Goal: Use online tool/utility

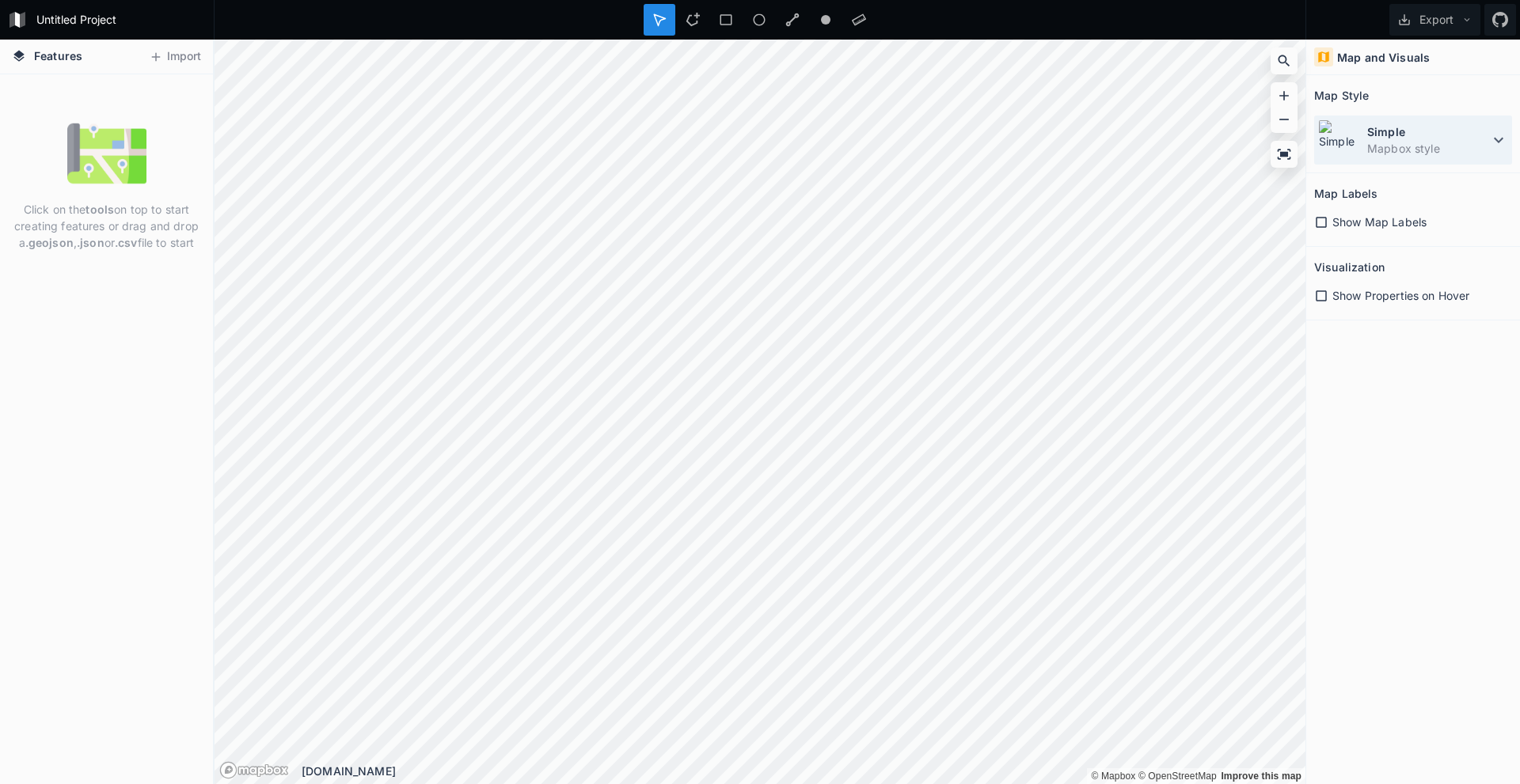
click at [1437, 137] on dt "Simple" at bounding box center [1428, 132] width 122 height 17
click at [1445, 141] on dd "Mapbox style" at bounding box center [1428, 149] width 122 height 17
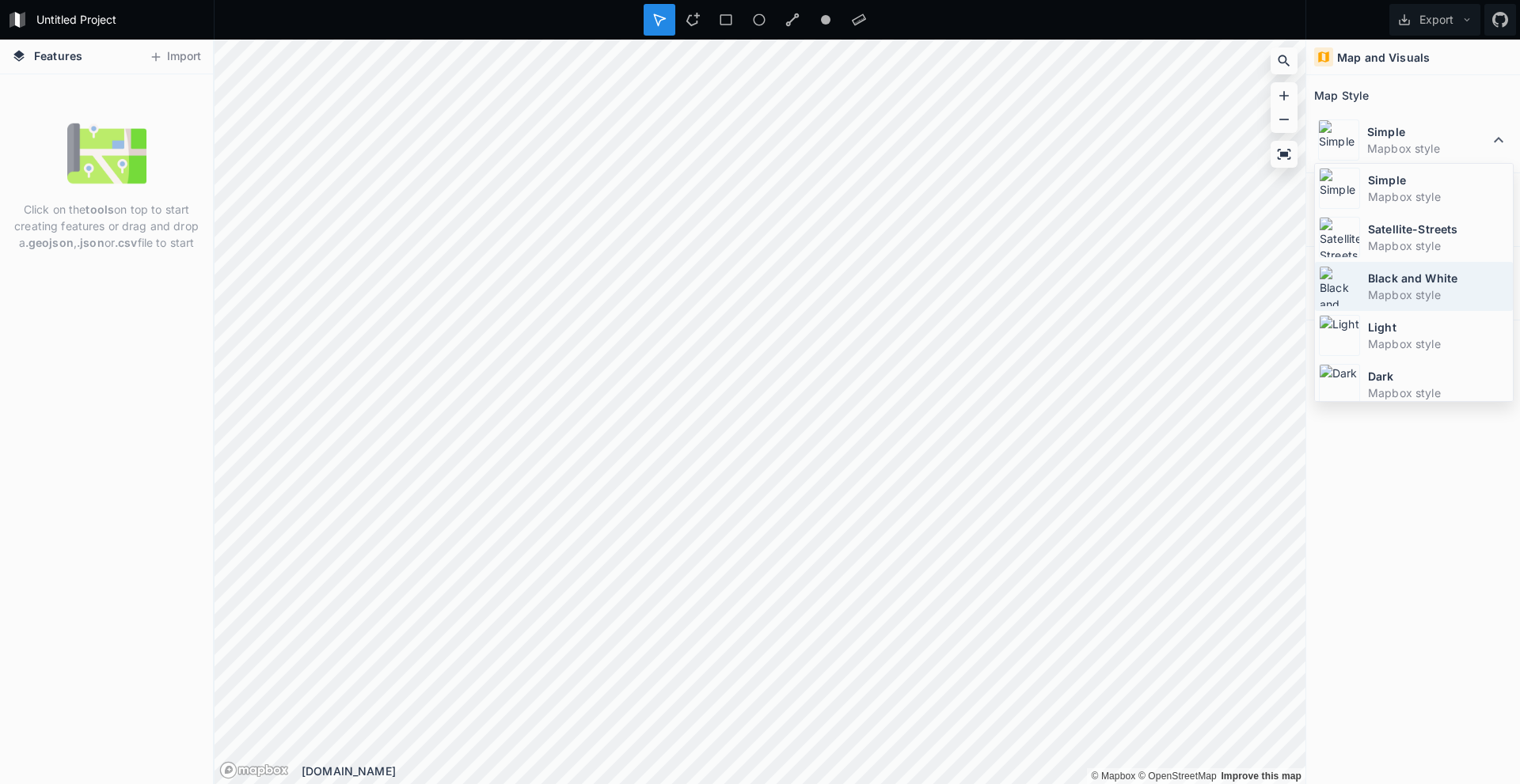
click at [1445, 271] on dt "Black and White" at bounding box center [1438, 278] width 141 height 17
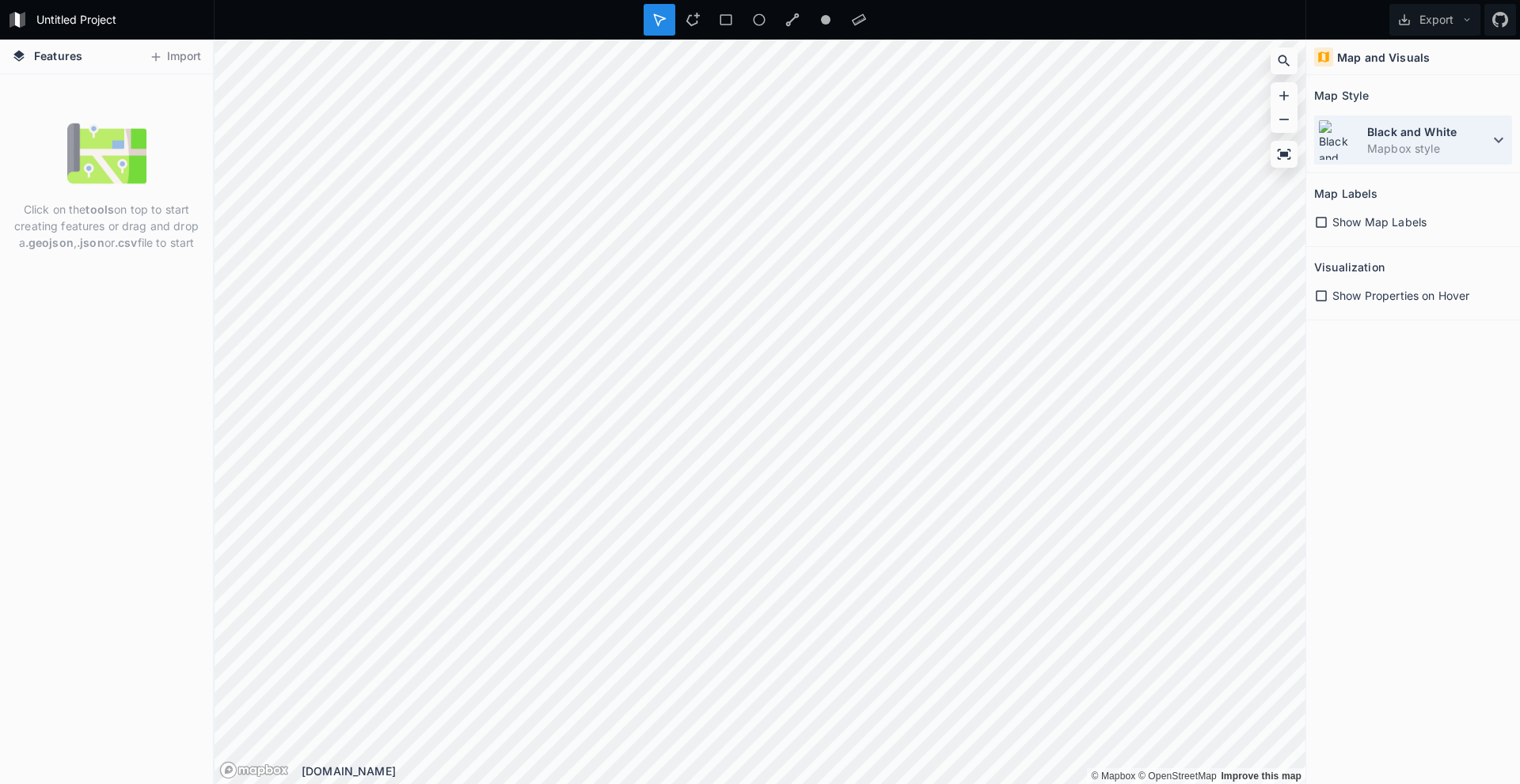
click at [1420, 142] on dd "Mapbox style" at bounding box center [1428, 149] width 122 height 17
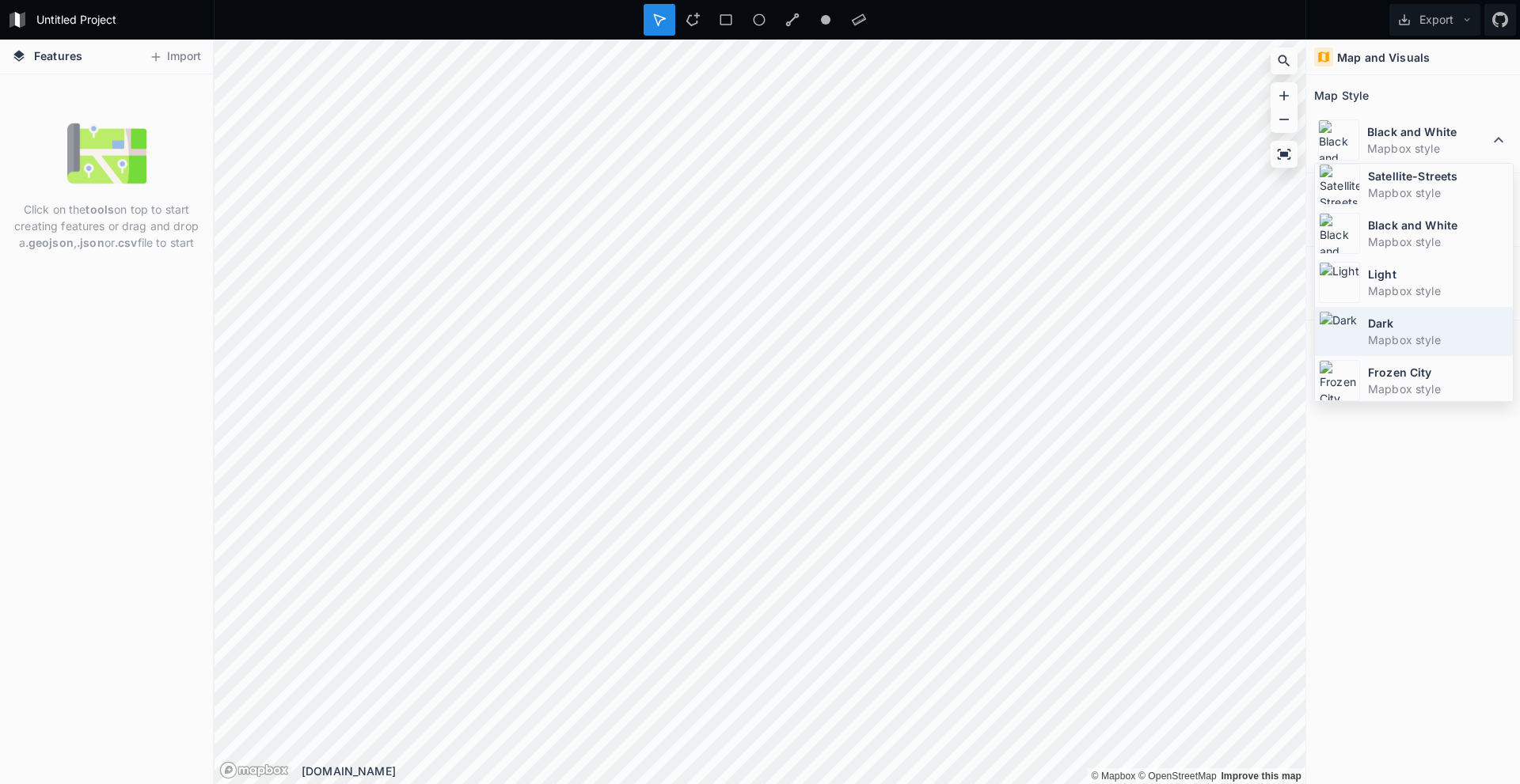
scroll to position [79, 0]
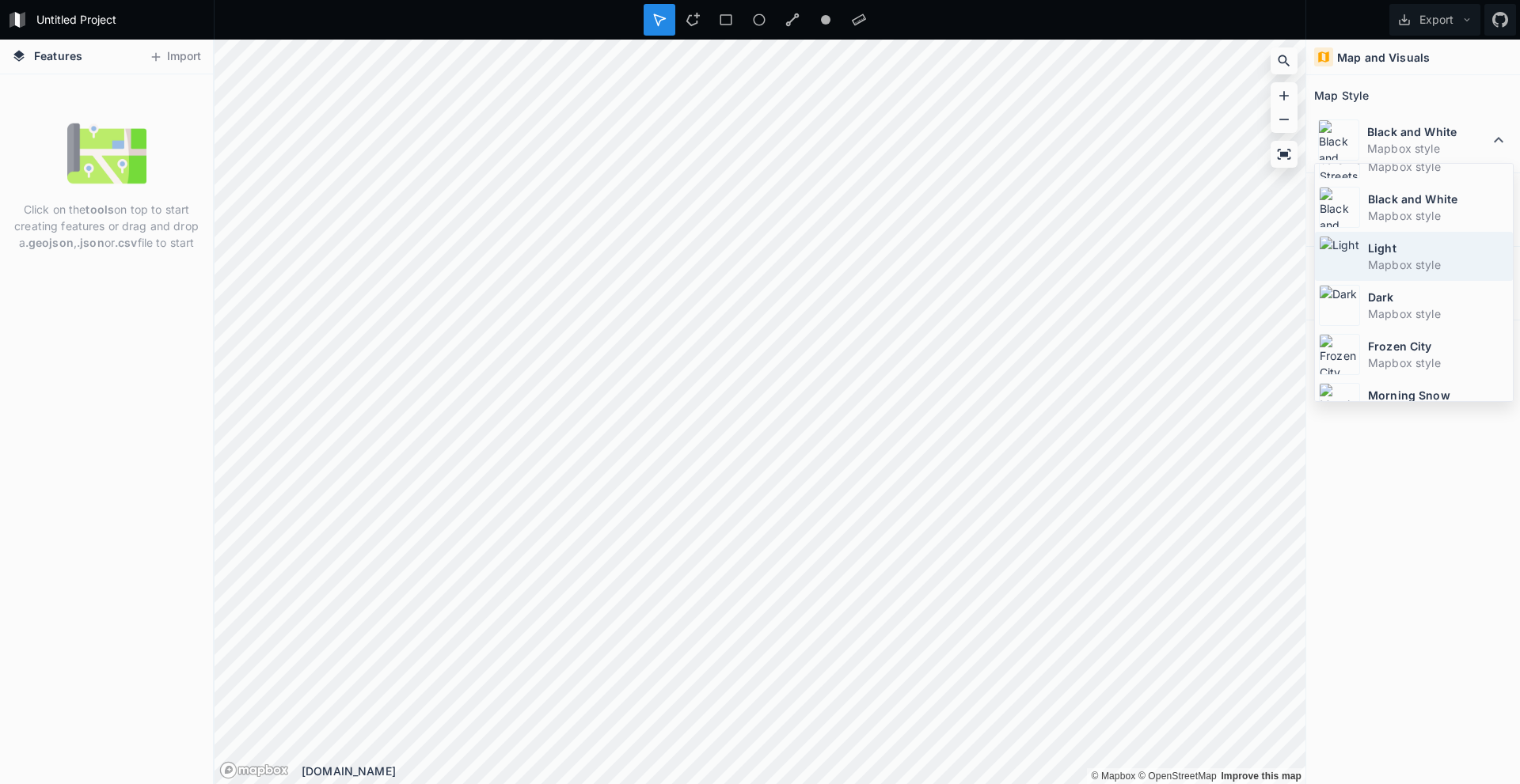
click at [1422, 257] on dd "Mapbox style" at bounding box center [1438, 264] width 141 height 17
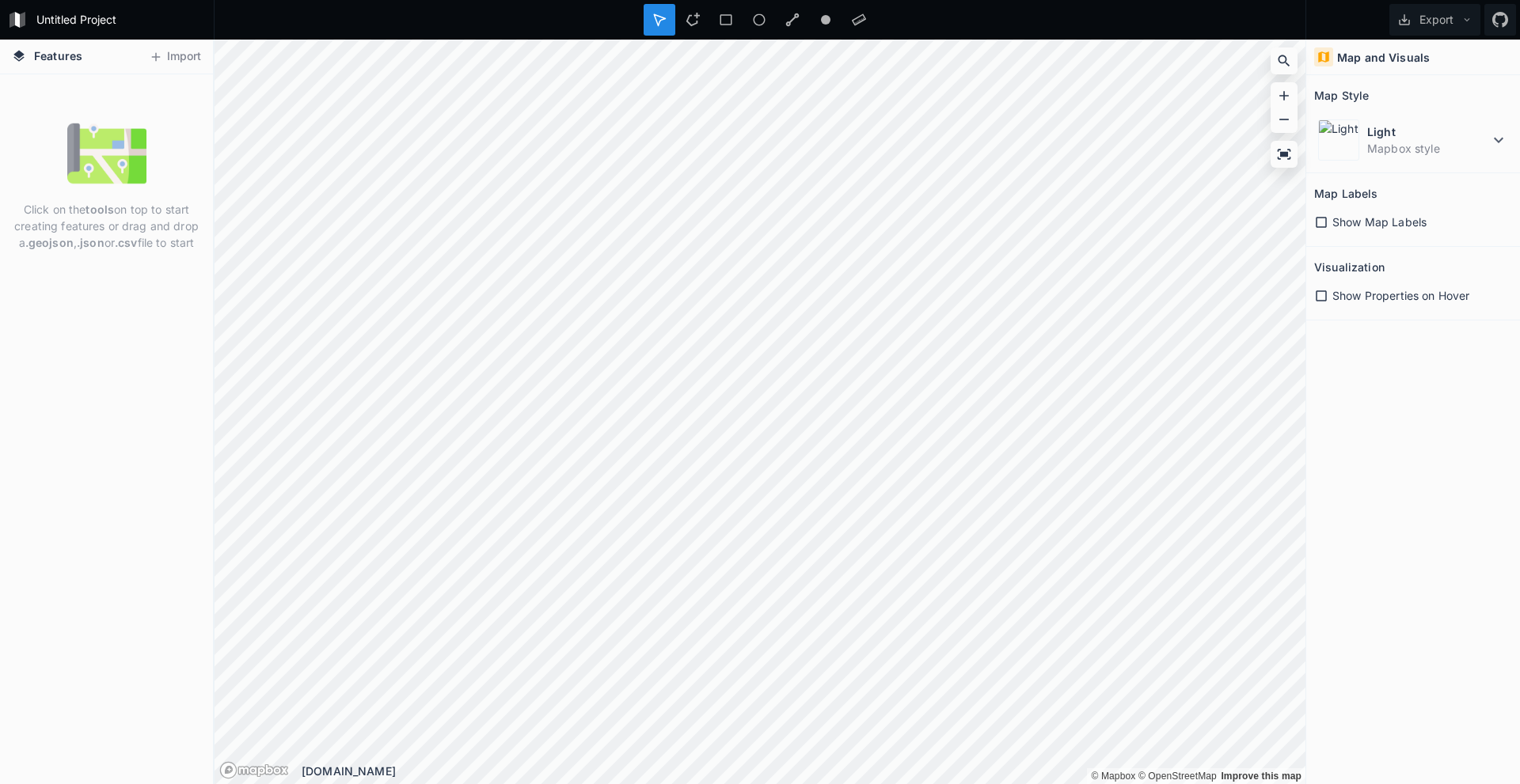
click at [1324, 220] on icon at bounding box center [1321, 221] width 14 height 14
click at [1318, 297] on icon at bounding box center [1321, 295] width 14 height 14
click at [1389, 135] on dt "Light" at bounding box center [1428, 132] width 122 height 17
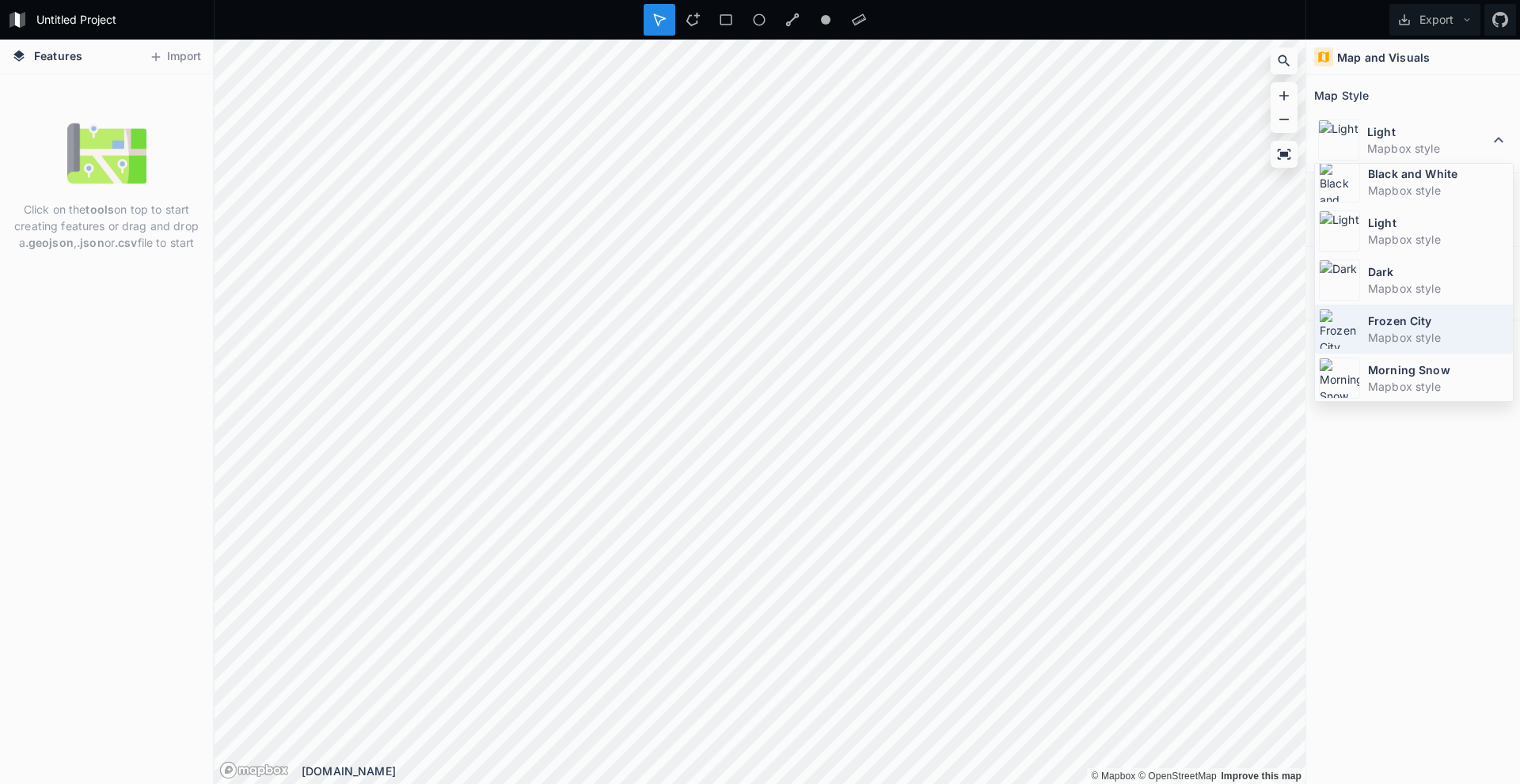
scroll to position [106, 0]
click at [1435, 326] on dt "Frozen City" at bounding box center [1438, 320] width 141 height 17
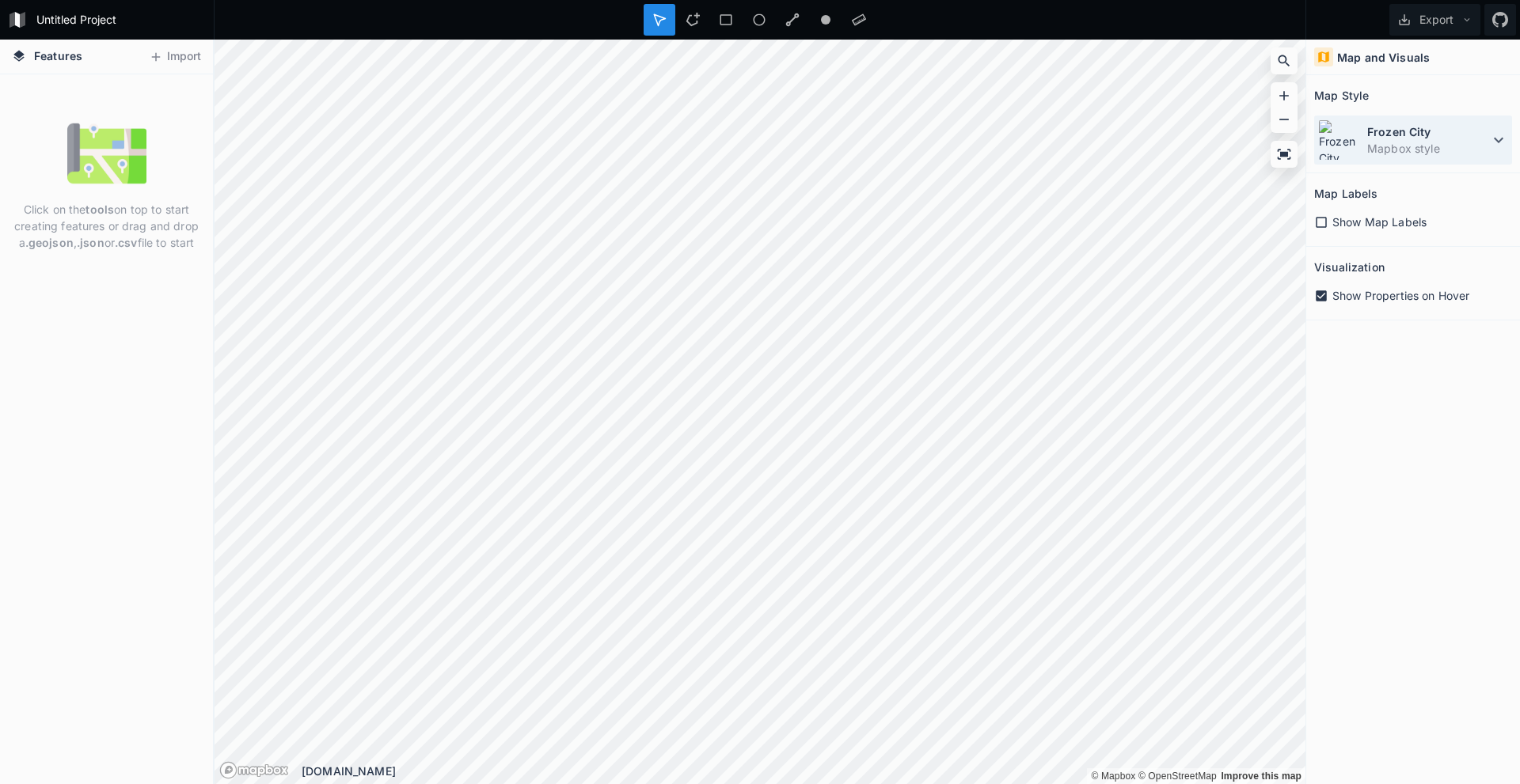
click at [1423, 141] on dd "Mapbox style" at bounding box center [1428, 149] width 122 height 17
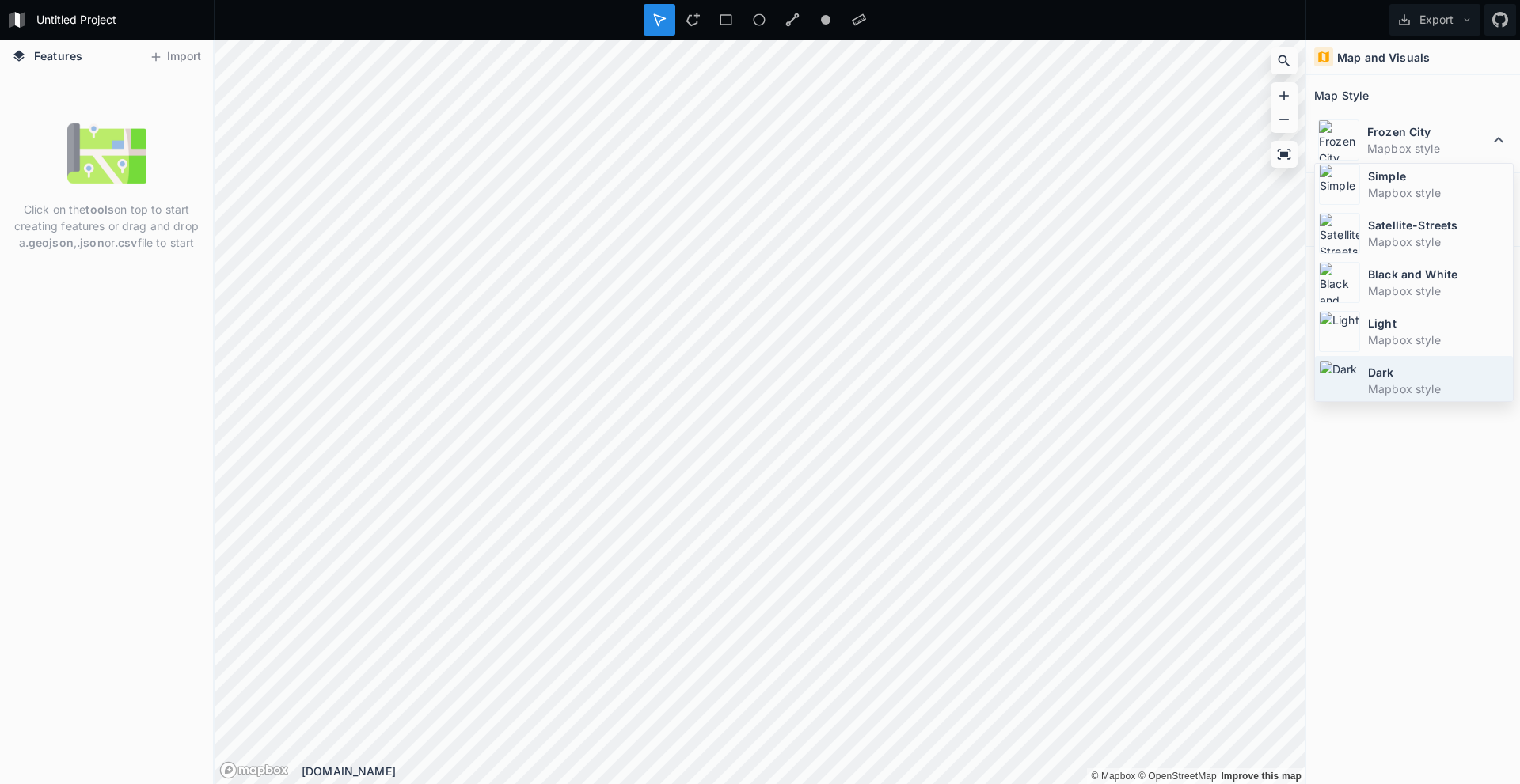
scroll to position [0, 0]
click at [1412, 192] on dd "Mapbox style" at bounding box center [1438, 197] width 141 height 17
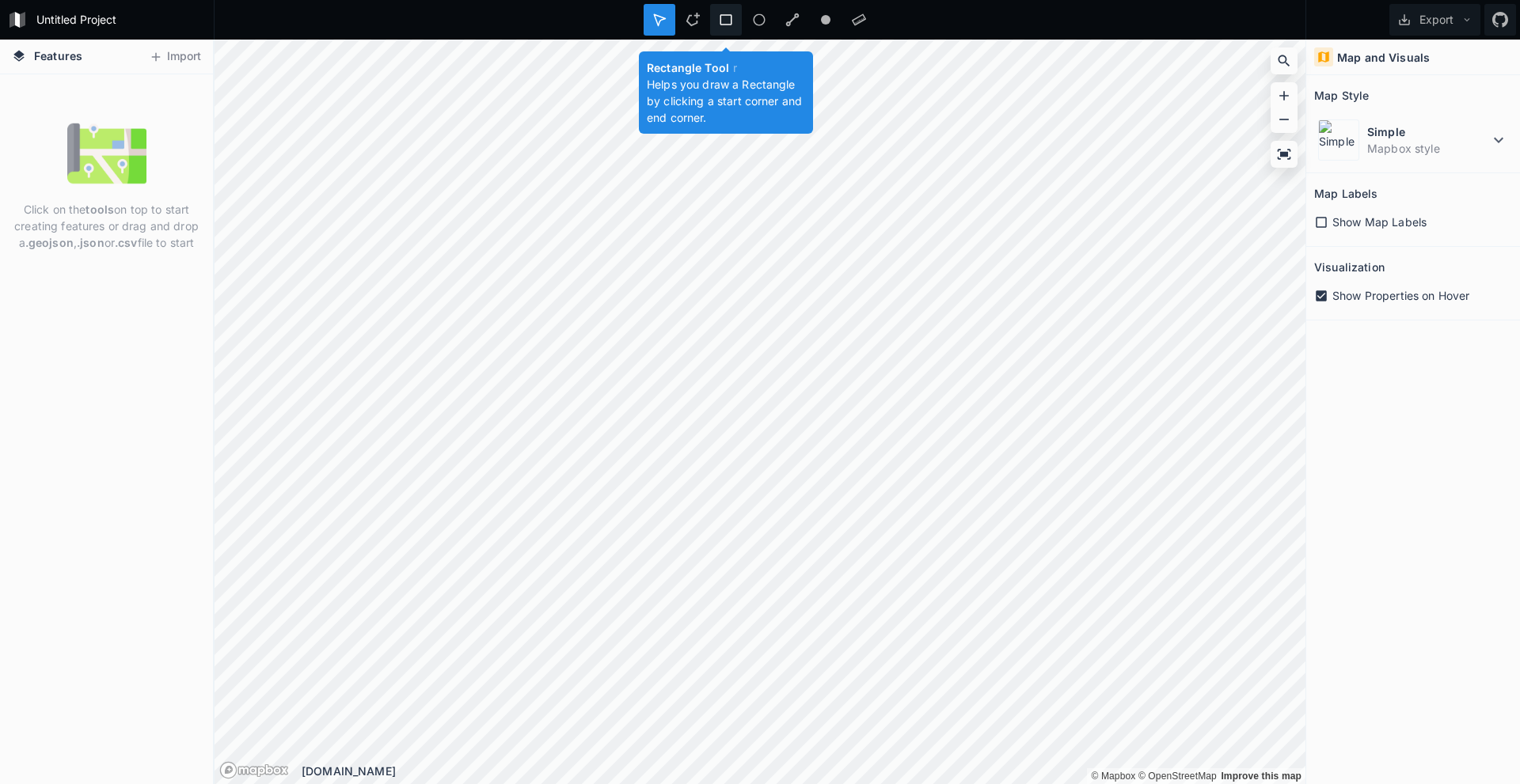
click at [724, 18] on icon at bounding box center [725, 20] width 14 height 14
